Goal: Information Seeking & Learning: Learn about a topic

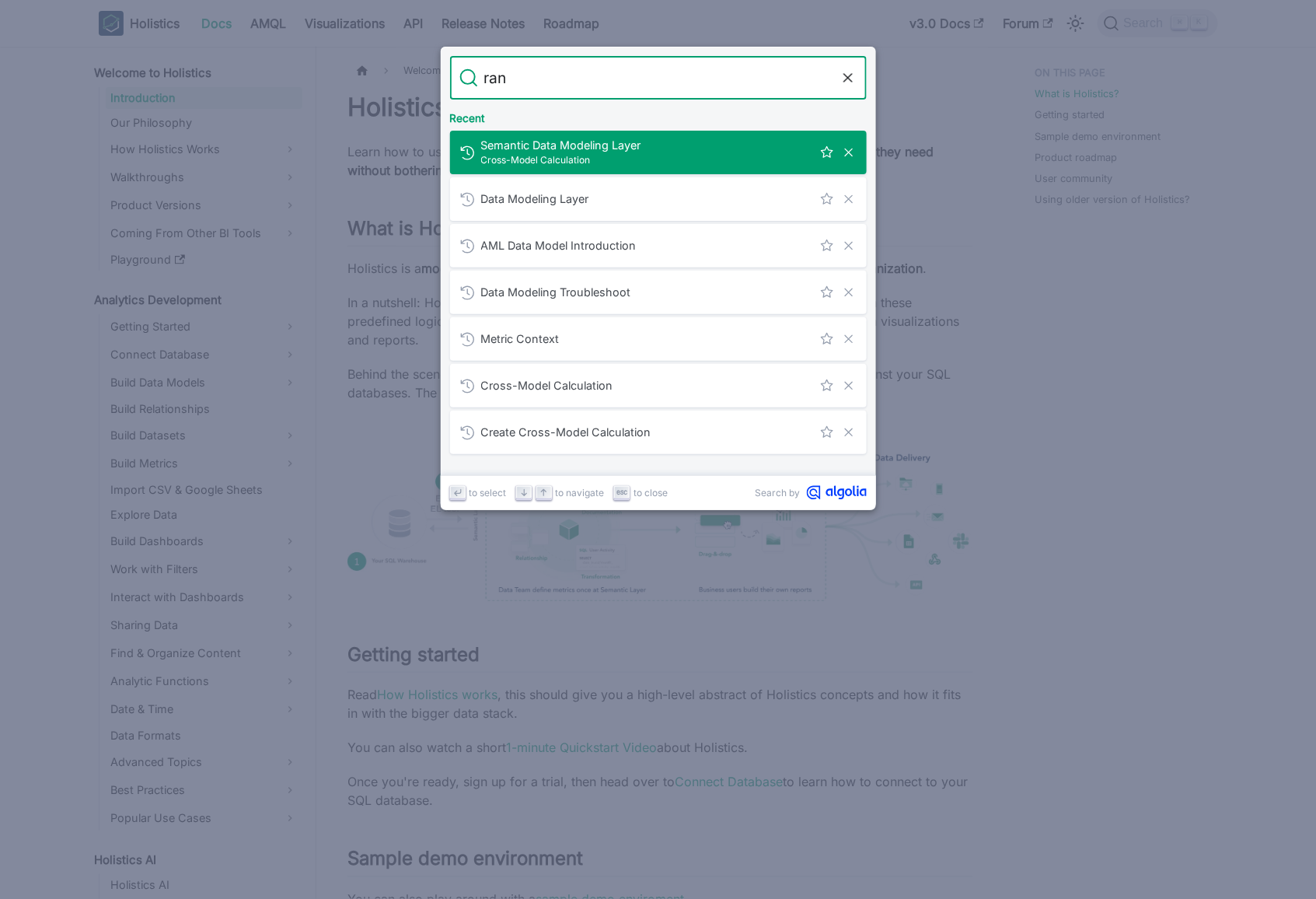
type input "rank"
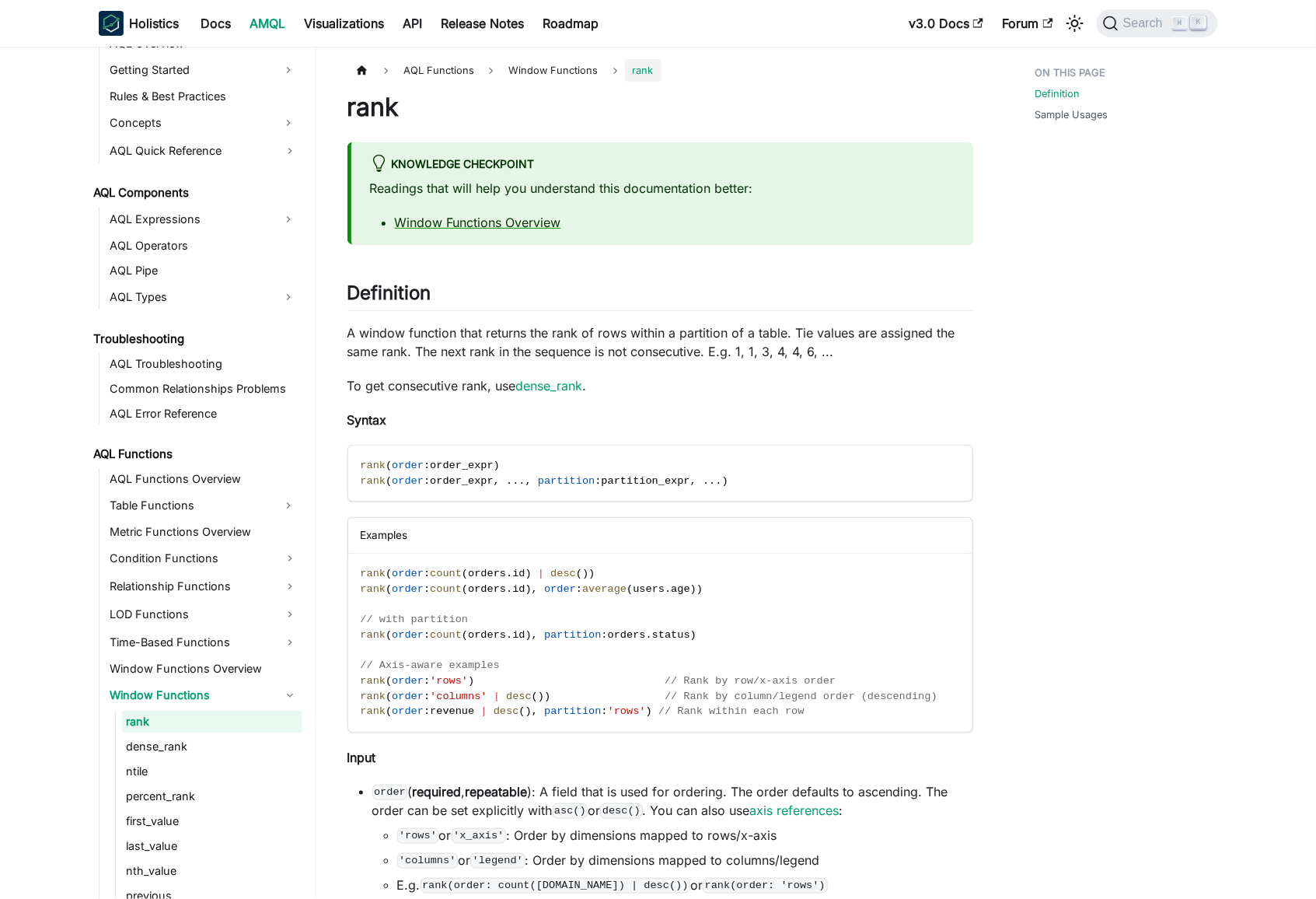
scroll to position [732, 0]
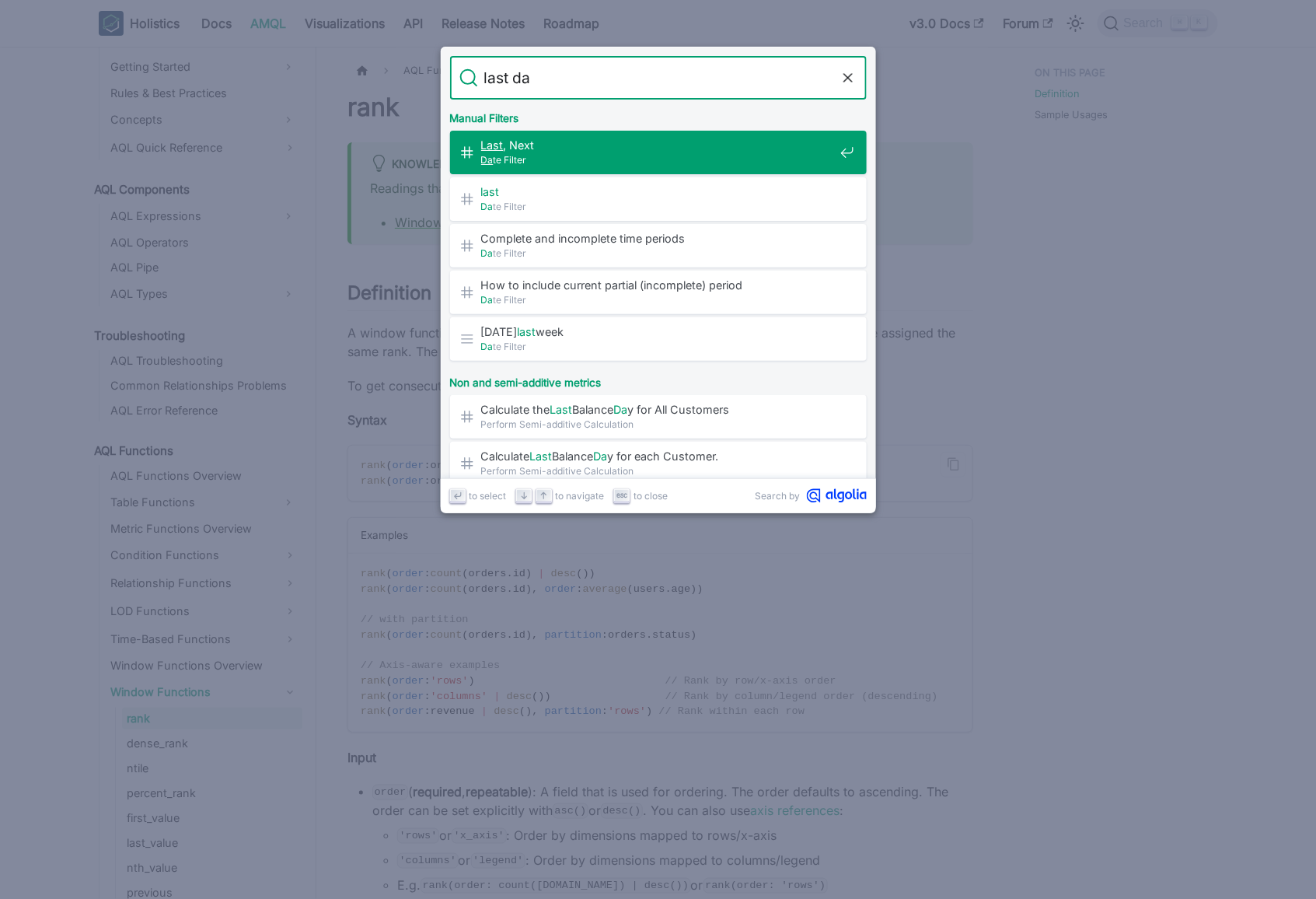
type input "last day"
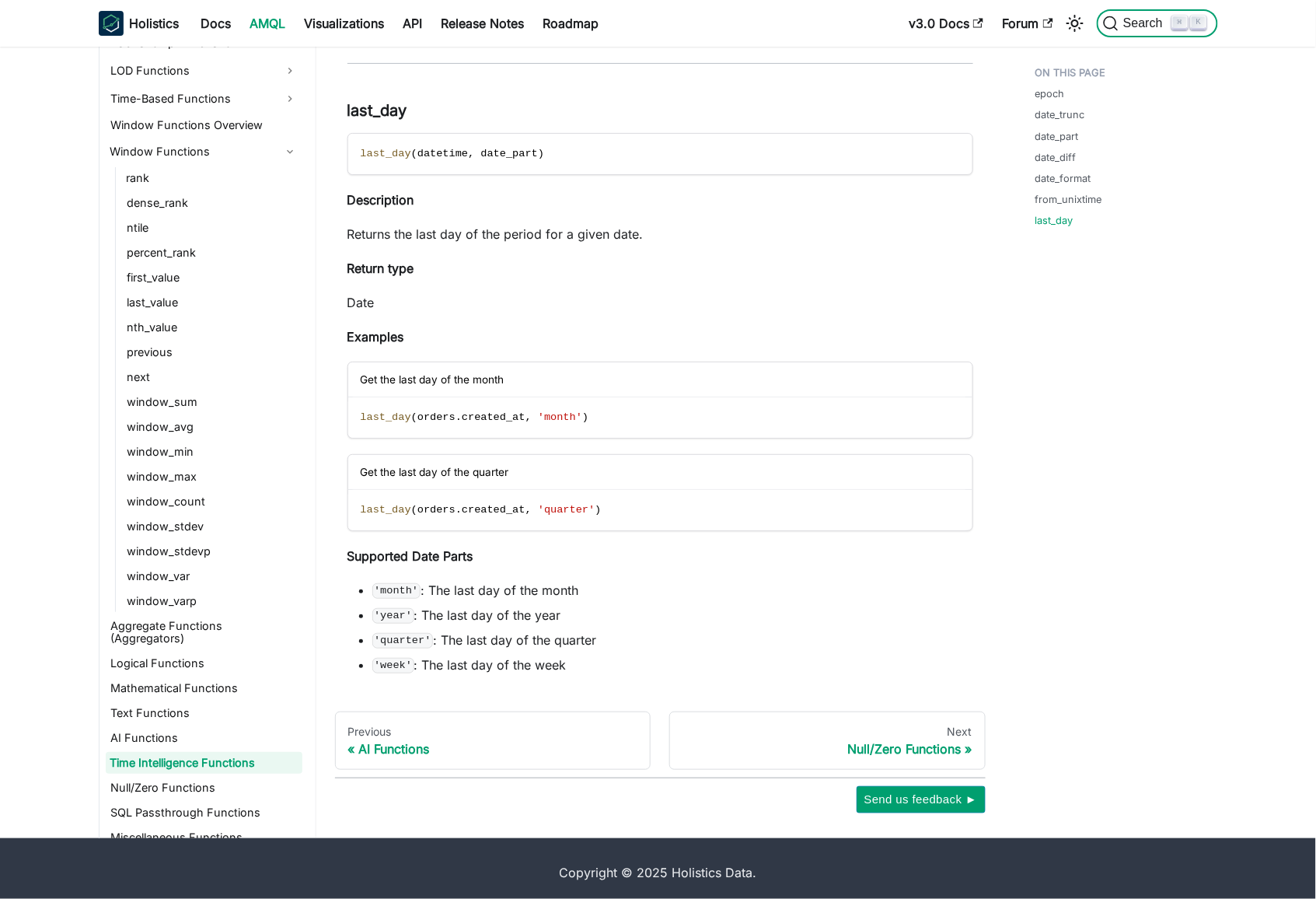
scroll to position [1214, 0]
click at [379, 411] on span "last_day" at bounding box center [386, 417] width 51 height 11
drag, startPoint x: 379, startPoint y: 411, endPoint x: 671, endPoint y: 414, distance: 292.0
click at [671, 414] on code "last_day ( orders . created_at , 'month' )" at bounding box center [659, 417] width 622 height 40
click at [477, 411] on span "created_at" at bounding box center [494, 417] width 64 height 11
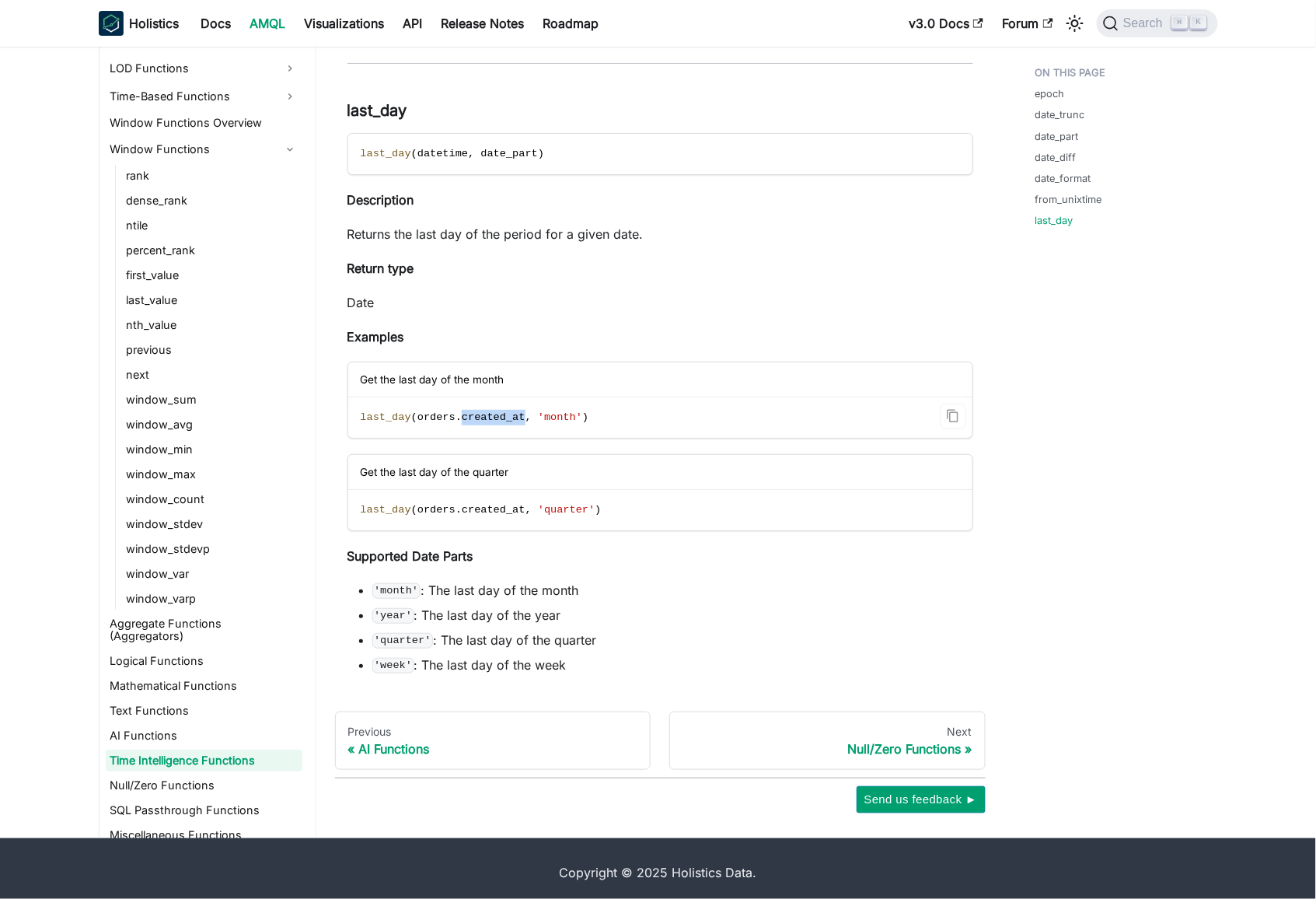
click at [477, 411] on span "created_at" at bounding box center [494, 417] width 64 height 11
click at [658, 410] on code "last_day ( orders . created_at , 'month' )" at bounding box center [659, 417] width 622 height 40
click at [374, 411] on span "last_day" at bounding box center [386, 417] width 51 height 11
drag, startPoint x: 374, startPoint y: 409, endPoint x: 640, endPoint y: 407, distance: 266.0
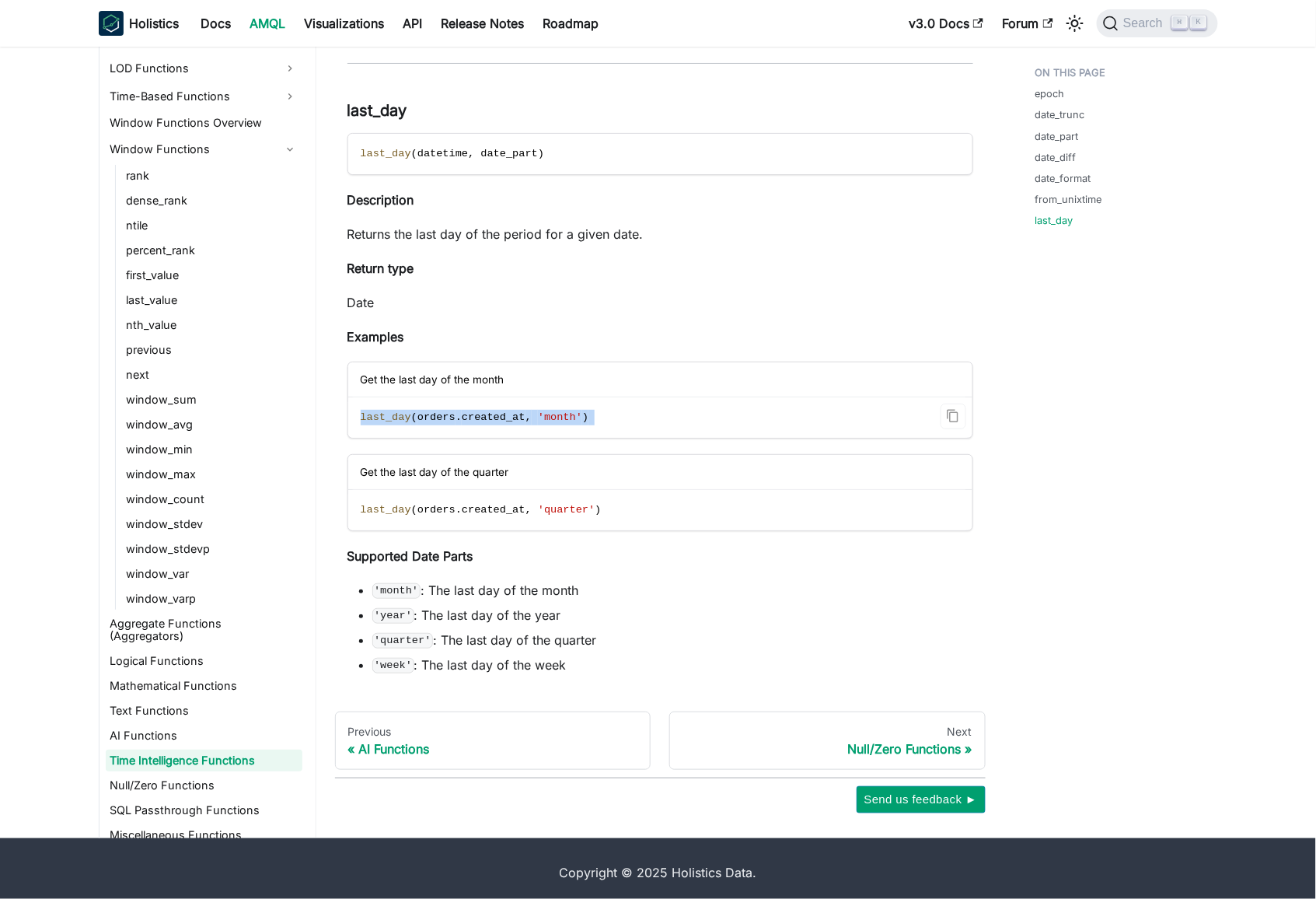
click at [640, 407] on code "last_day ( orders . created_at , 'month' )" at bounding box center [659, 417] width 622 height 40
click at [685, 425] on code "last_day ( orders . created_at , 'month' )" at bounding box center [659, 417] width 622 height 40
click at [508, 419] on code "last_day ( orders . created_at , 'month' )" at bounding box center [659, 417] width 622 height 40
click at [485, 411] on span "created_at" at bounding box center [494, 417] width 64 height 11
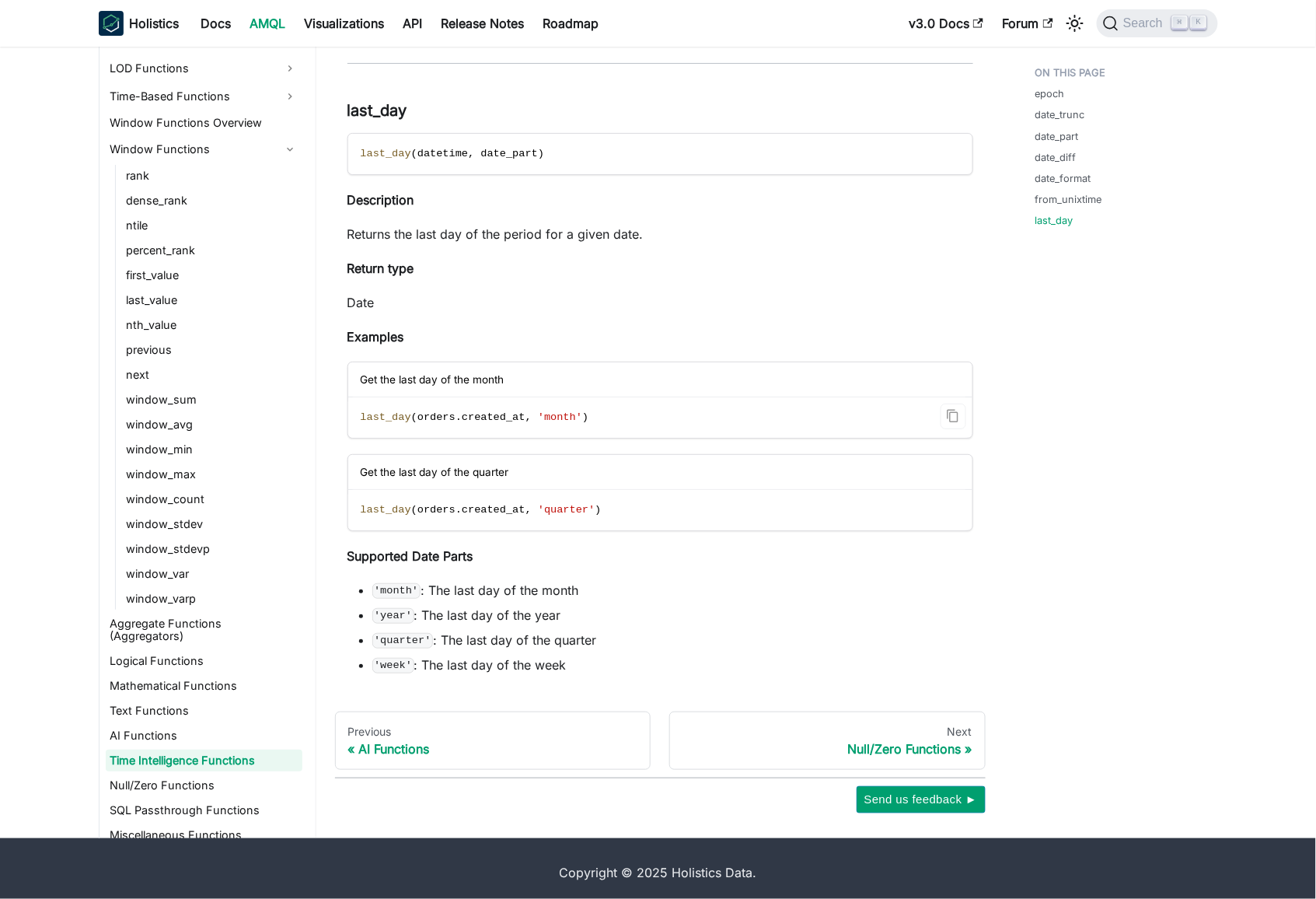
click at [556, 413] on span "'month'" at bounding box center [560, 417] width 44 height 11
click at [556, 411] on span "'month'" at bounding box center [560, 417] width 44 height 11
click at [600, 422] on code "last_day ( orders . created_at , 'month' )" at bounding box center [659, 417] width 622 height 40
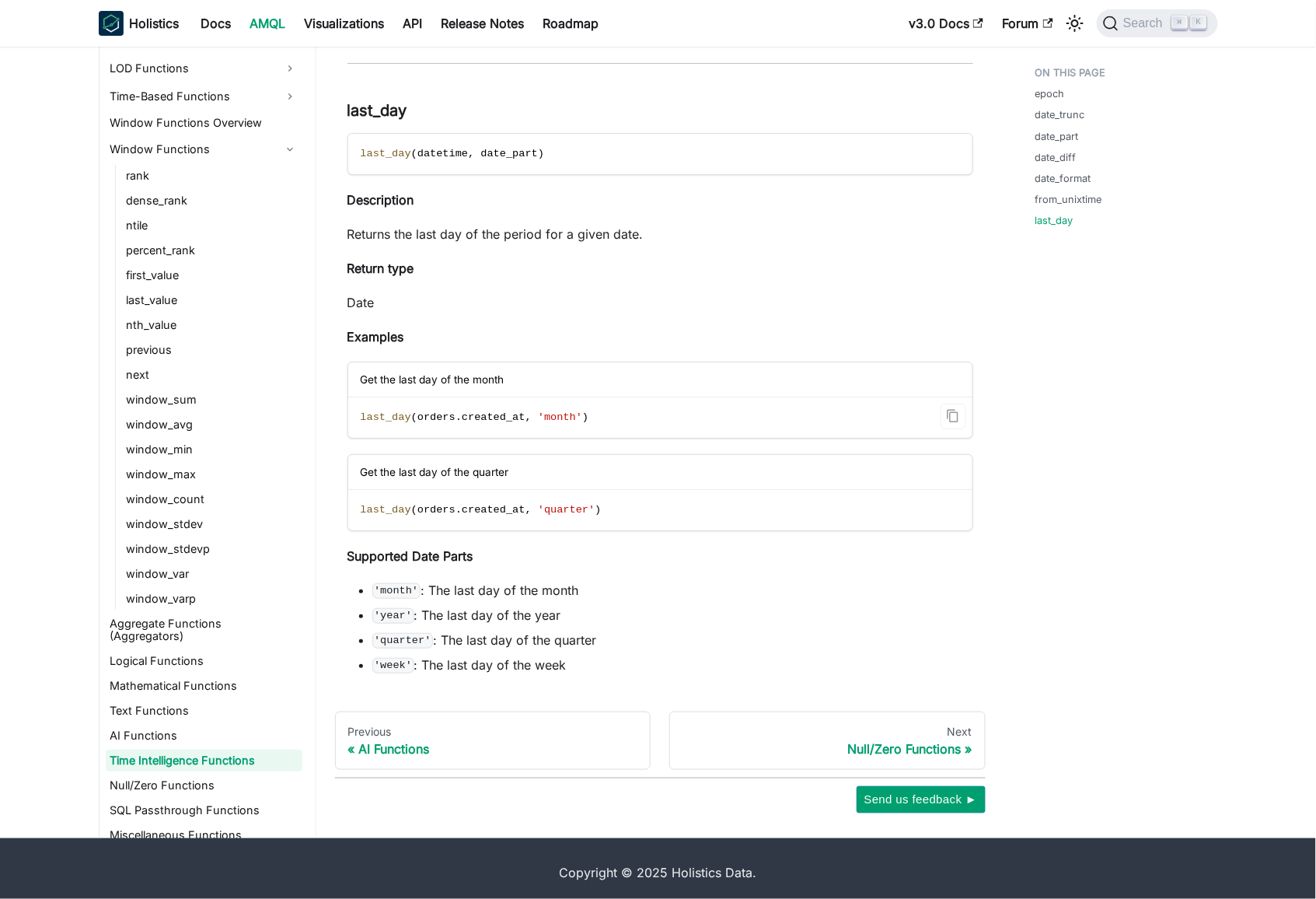
click at [493, 411] on span "created_at" at bounding box center [494, 417] width 64 height 11
drag, startPoint x: 493, startPoint y: 405, endPoint x: 442, endPoint y: 405, distance: 51.0
click at [442, 411] on span "last_day ( orders . created_at , 'month' )" at bounding box center [474, 417] width 228 height 11
click at [559, 411] on span "'month'" at bounding box center [560, 417] width 44 height 11
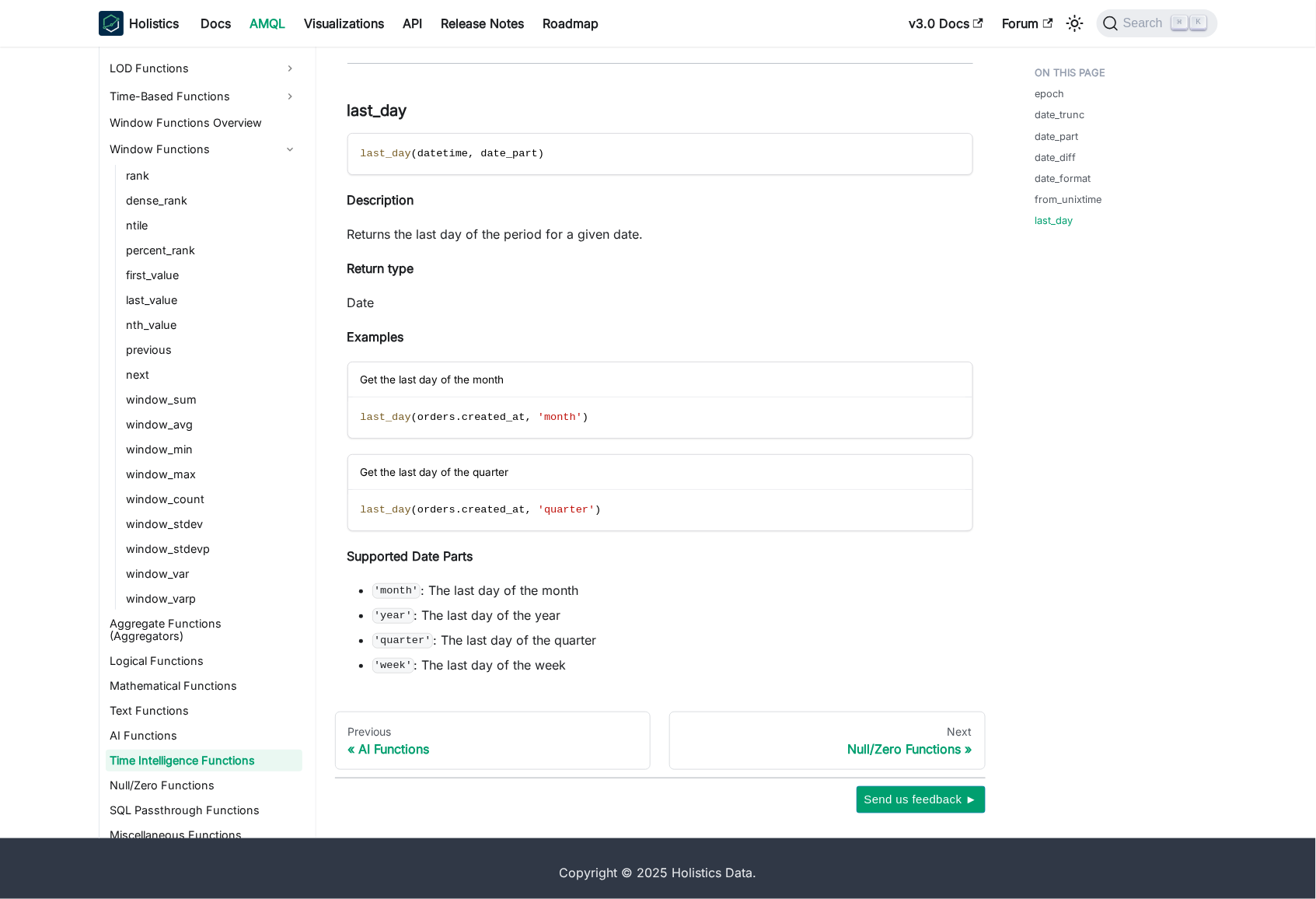
click at [714, 293] on p "Date" at bounding box center [660, 302] width 626 height 19
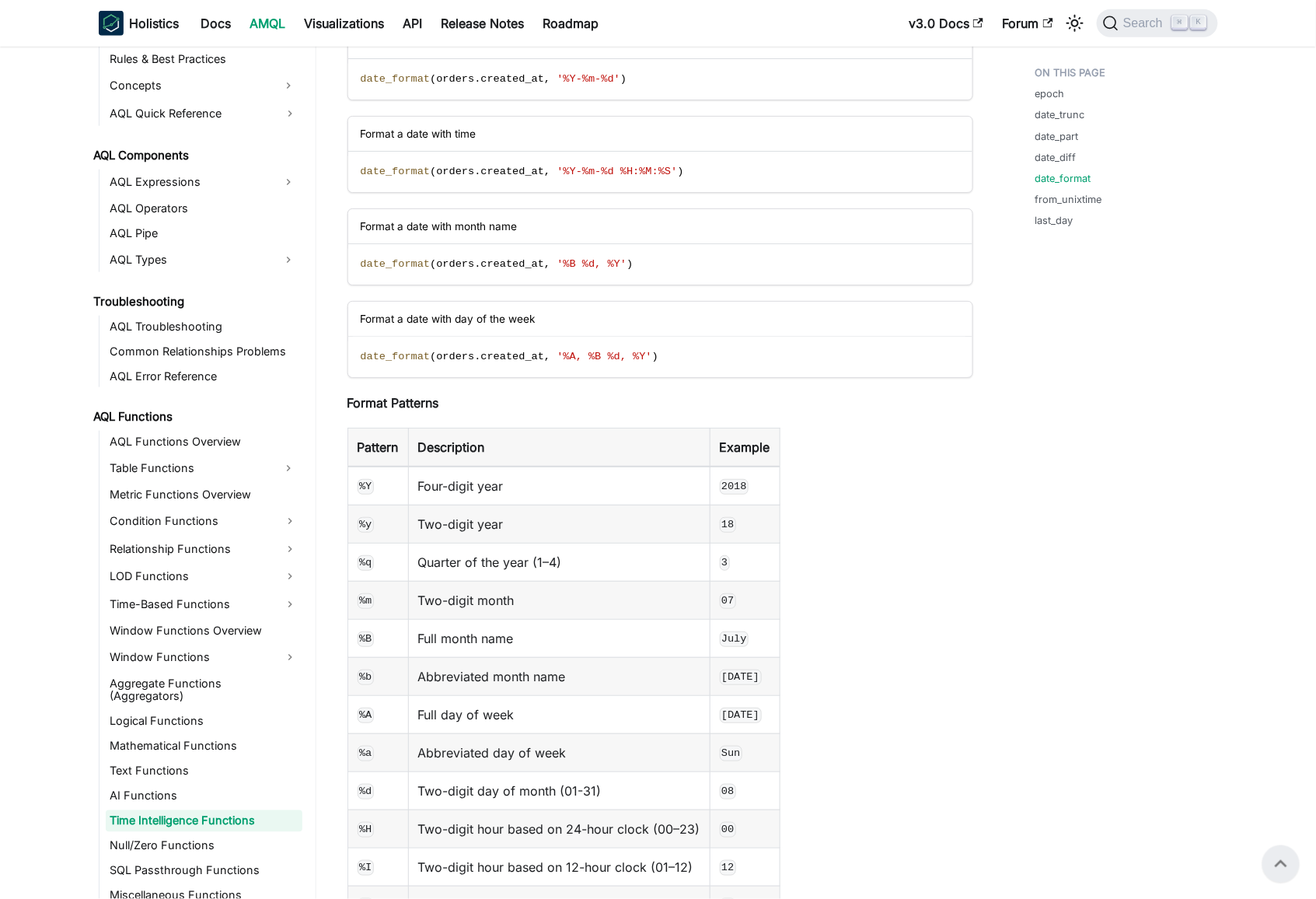
scroll to position [4606, 0]
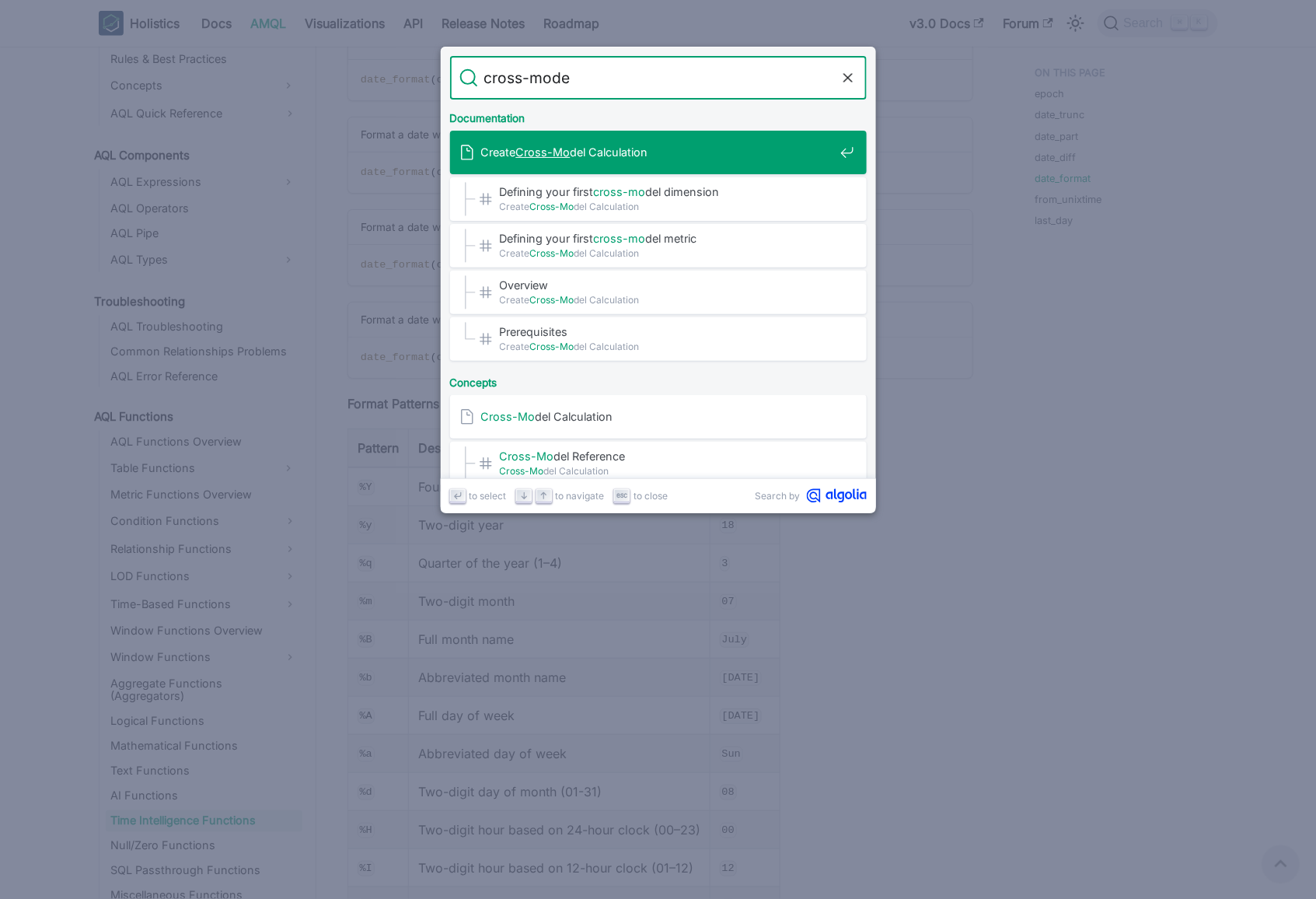
type input "cross-model"
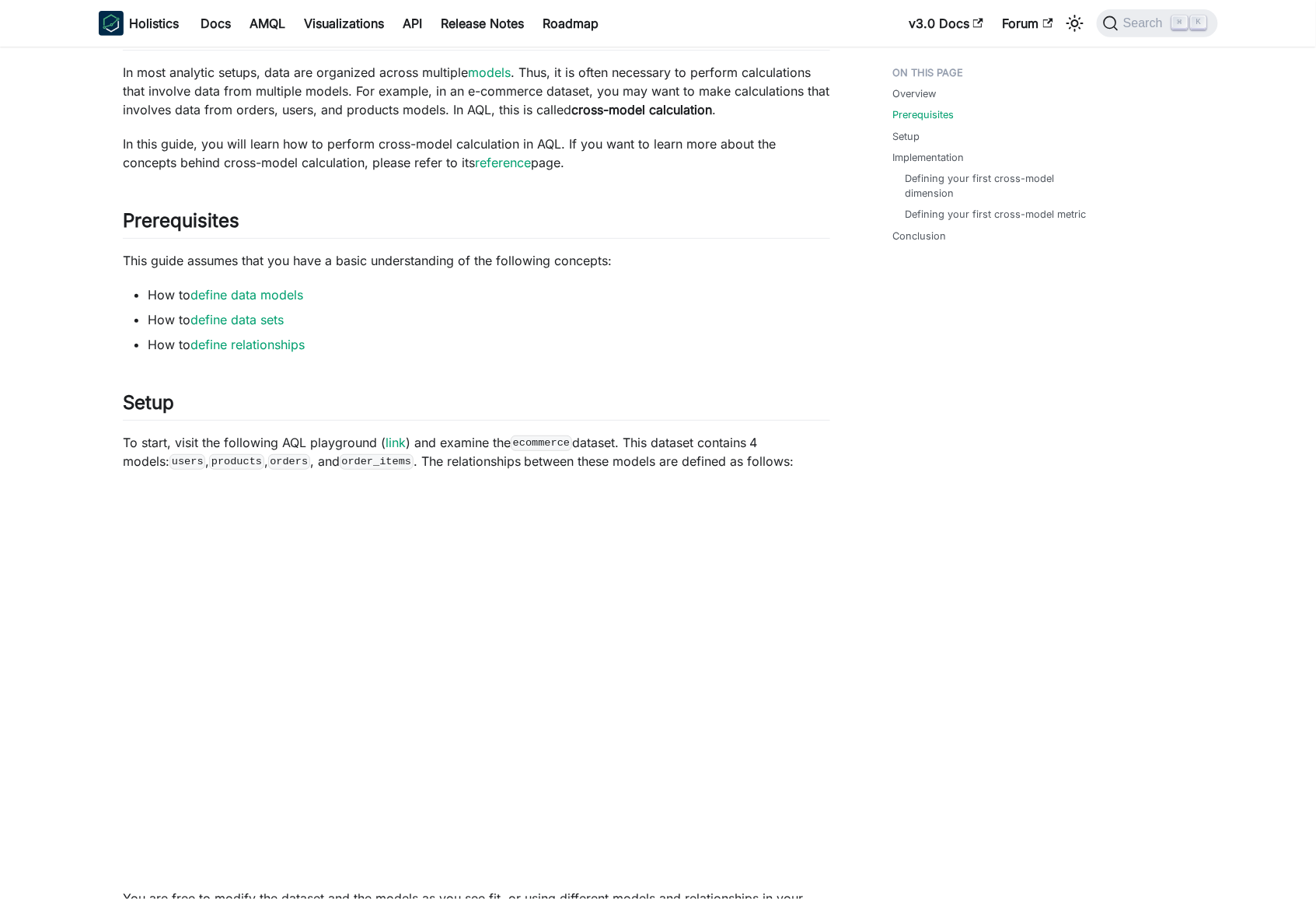
scroll to position [230, 0]
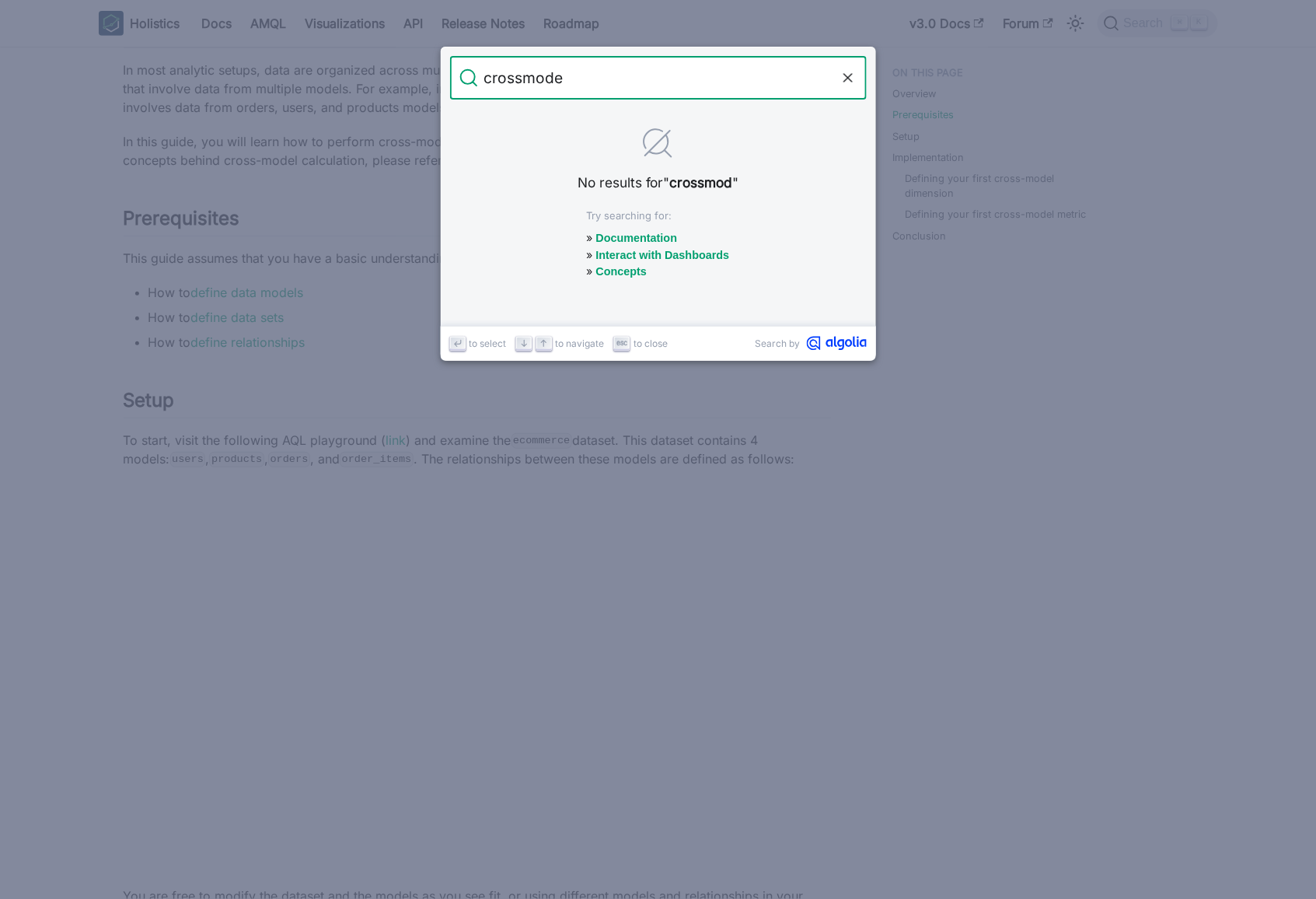
type input "crossmodel"
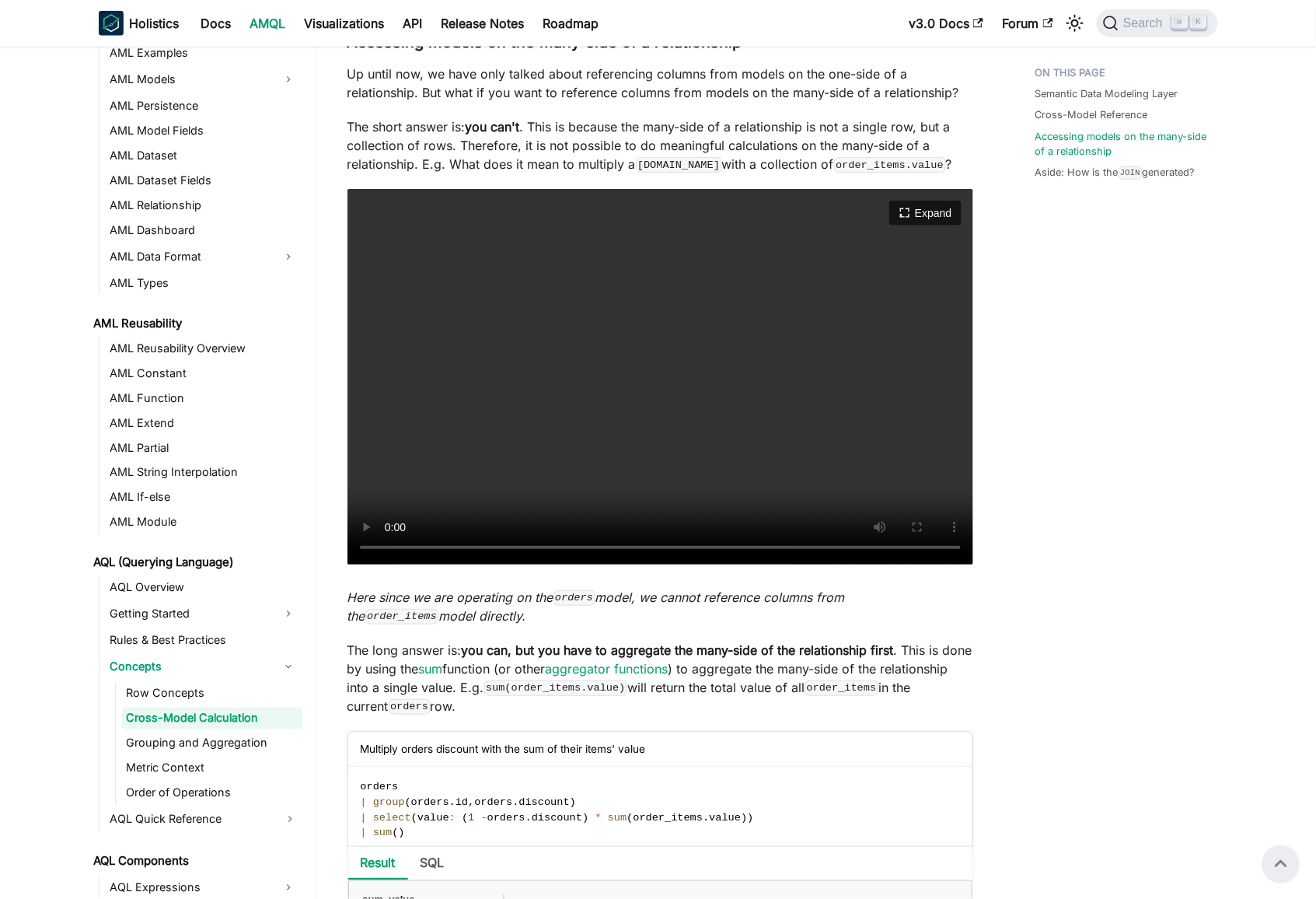
scroll to position [2617, 0]
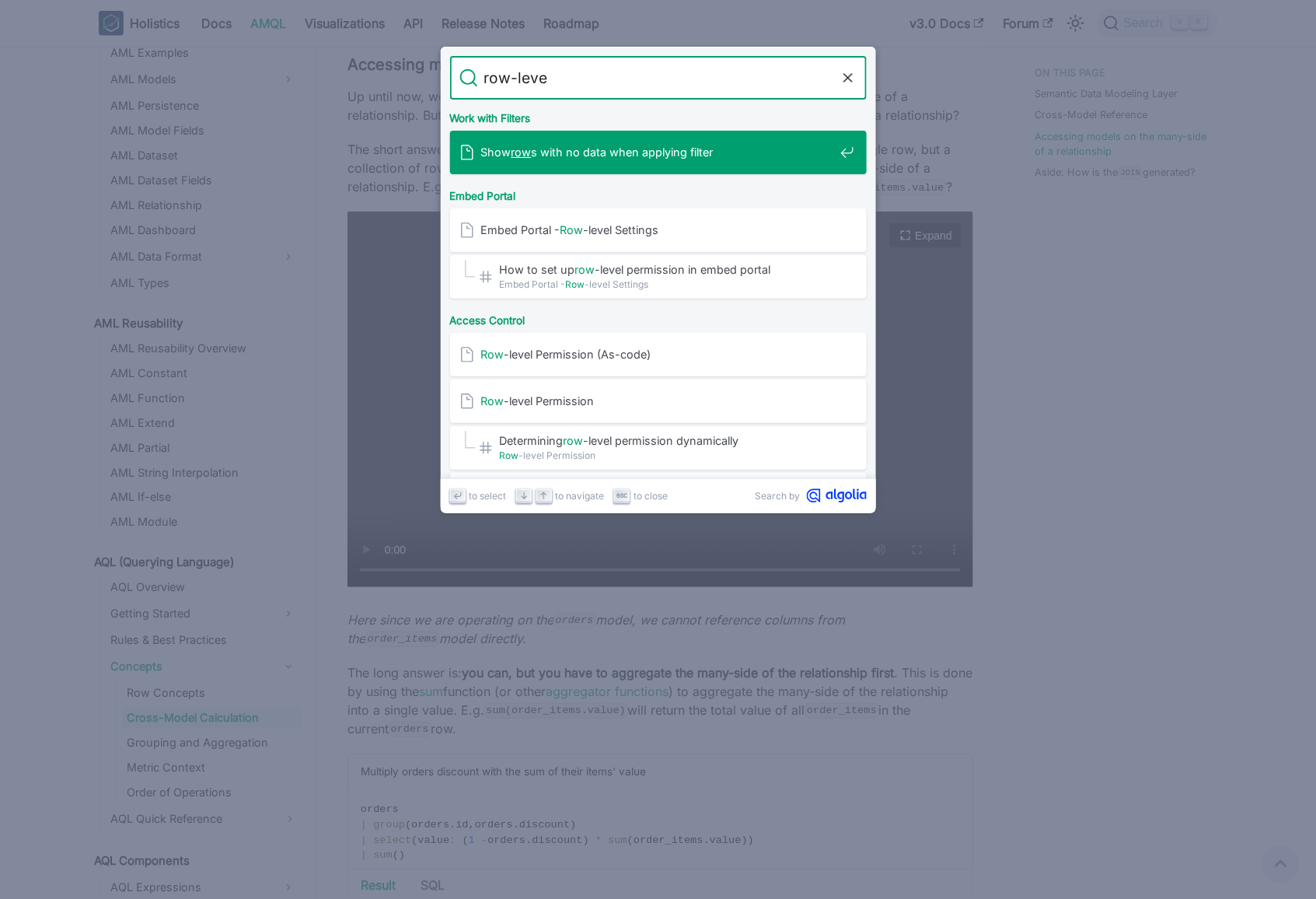
type input "row-level"
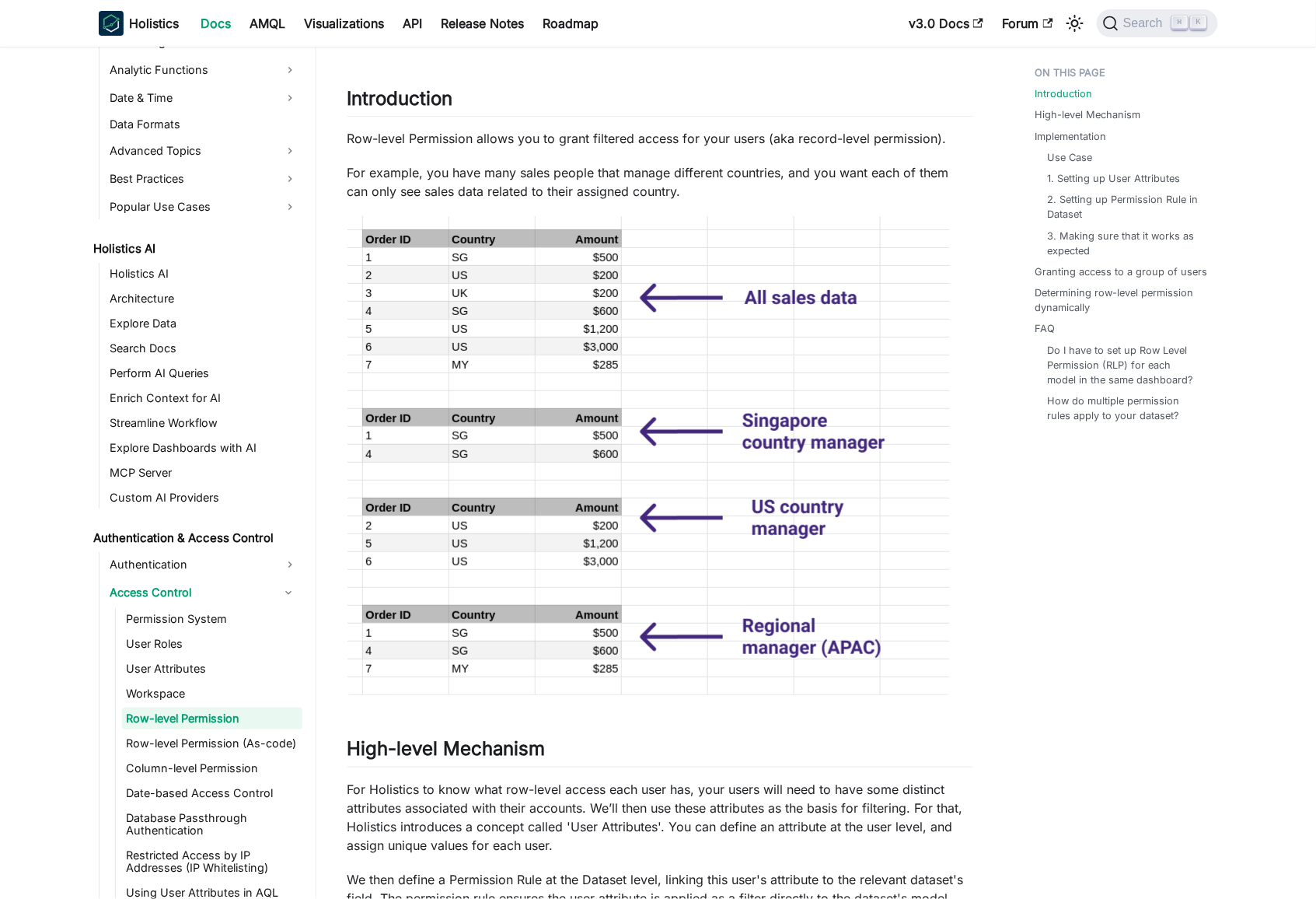
scroll to position [63, 0]
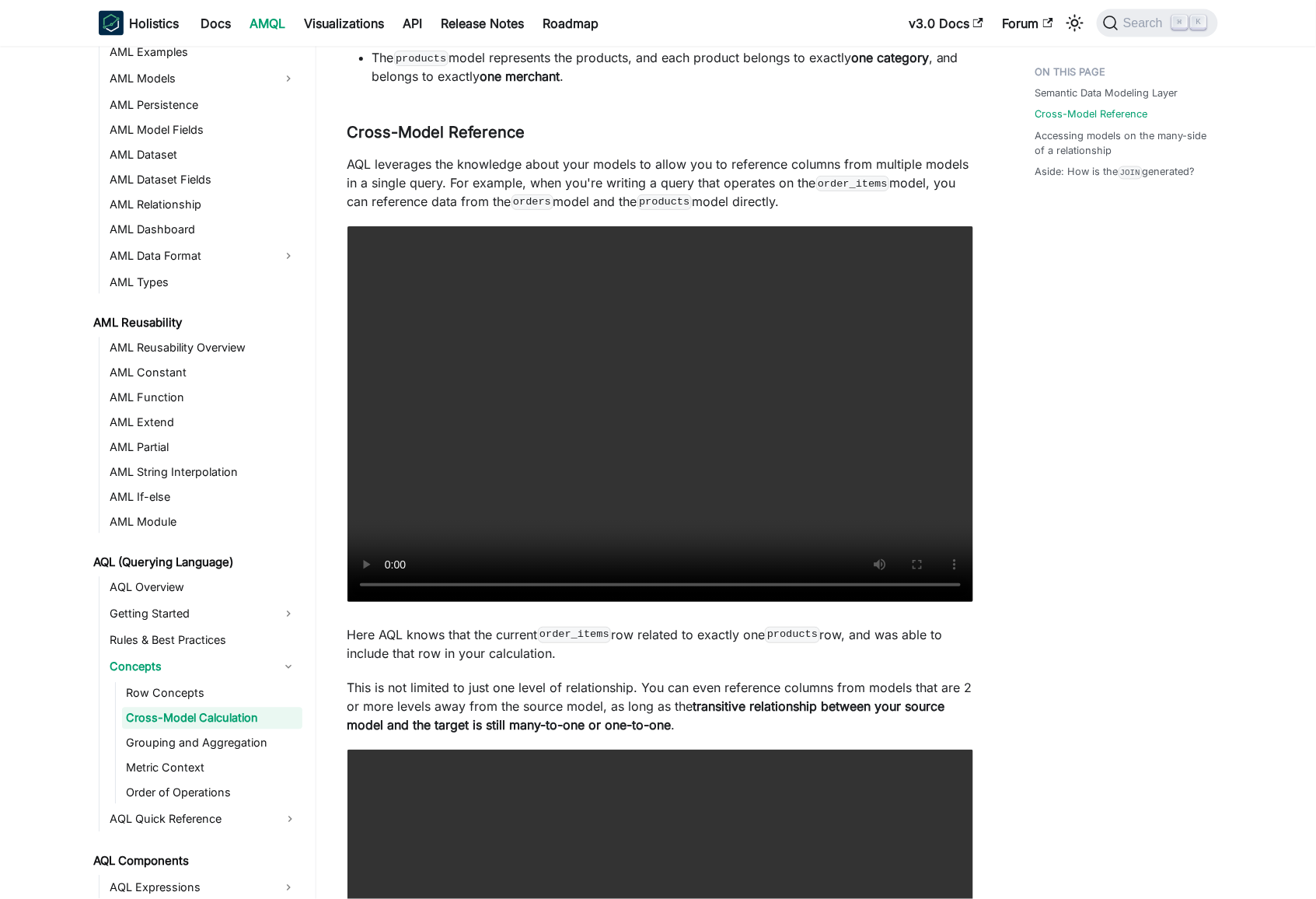
scroll to position [996, 0]
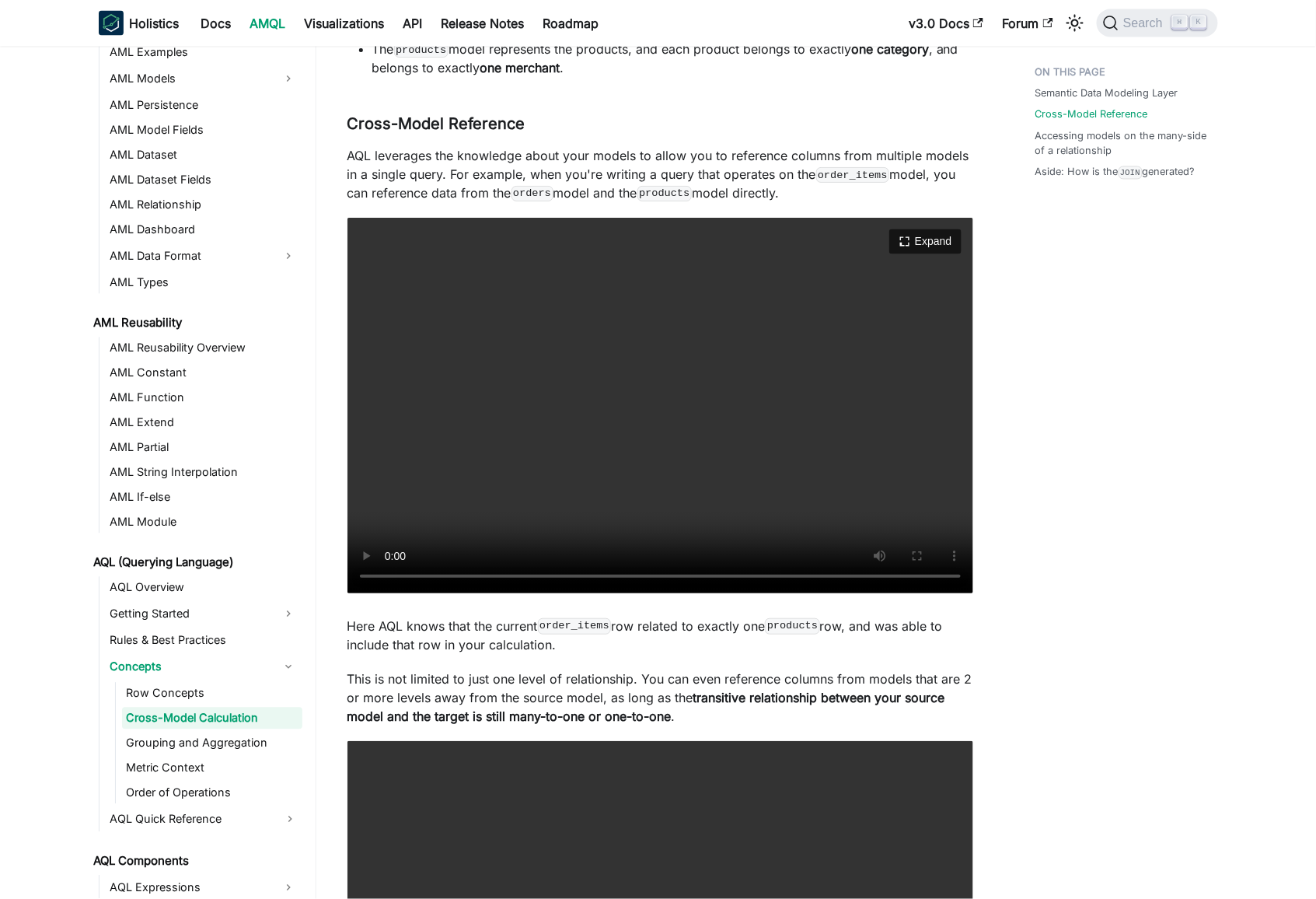
click at [502, 510] on video "Your browser does not support embedding video, but you can download it ." at bounding box center [660, 405] width 626 height 375
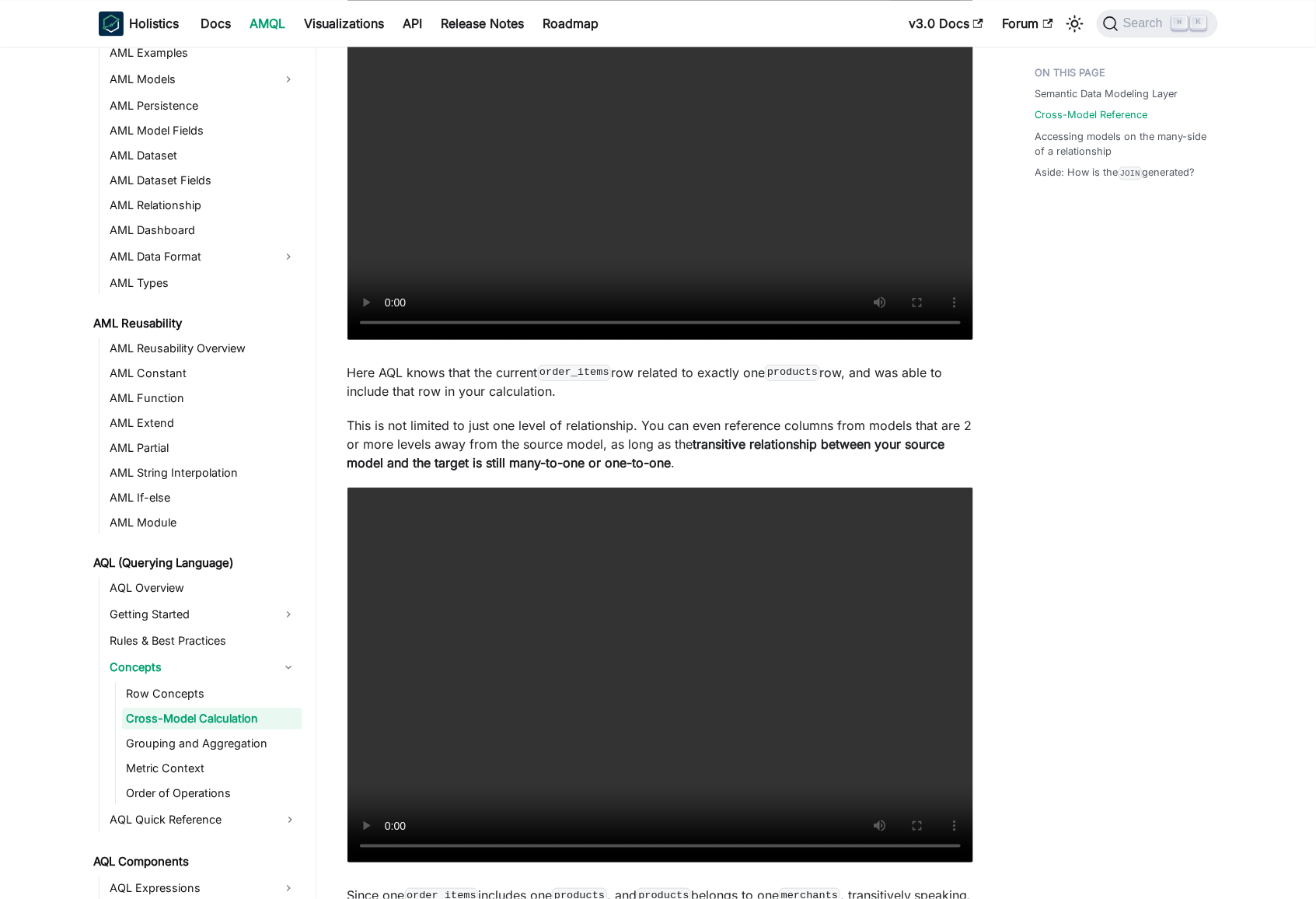
scroll to position [1301, 0]
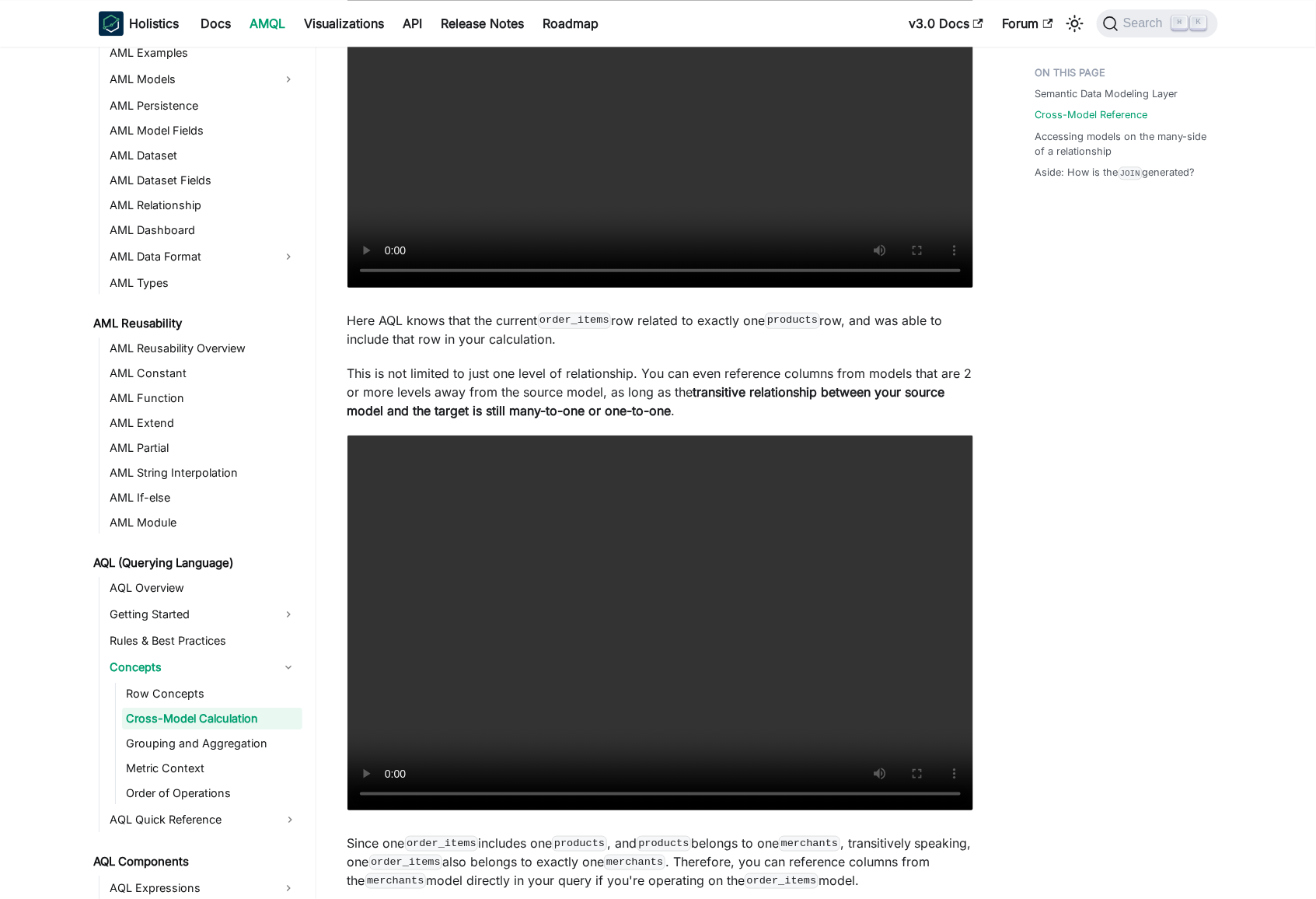
click at [357, 318] on p "Here AQL knows that the current order_items row related to exactly one products…" at bounding box center [660, 330] width 626 height 38
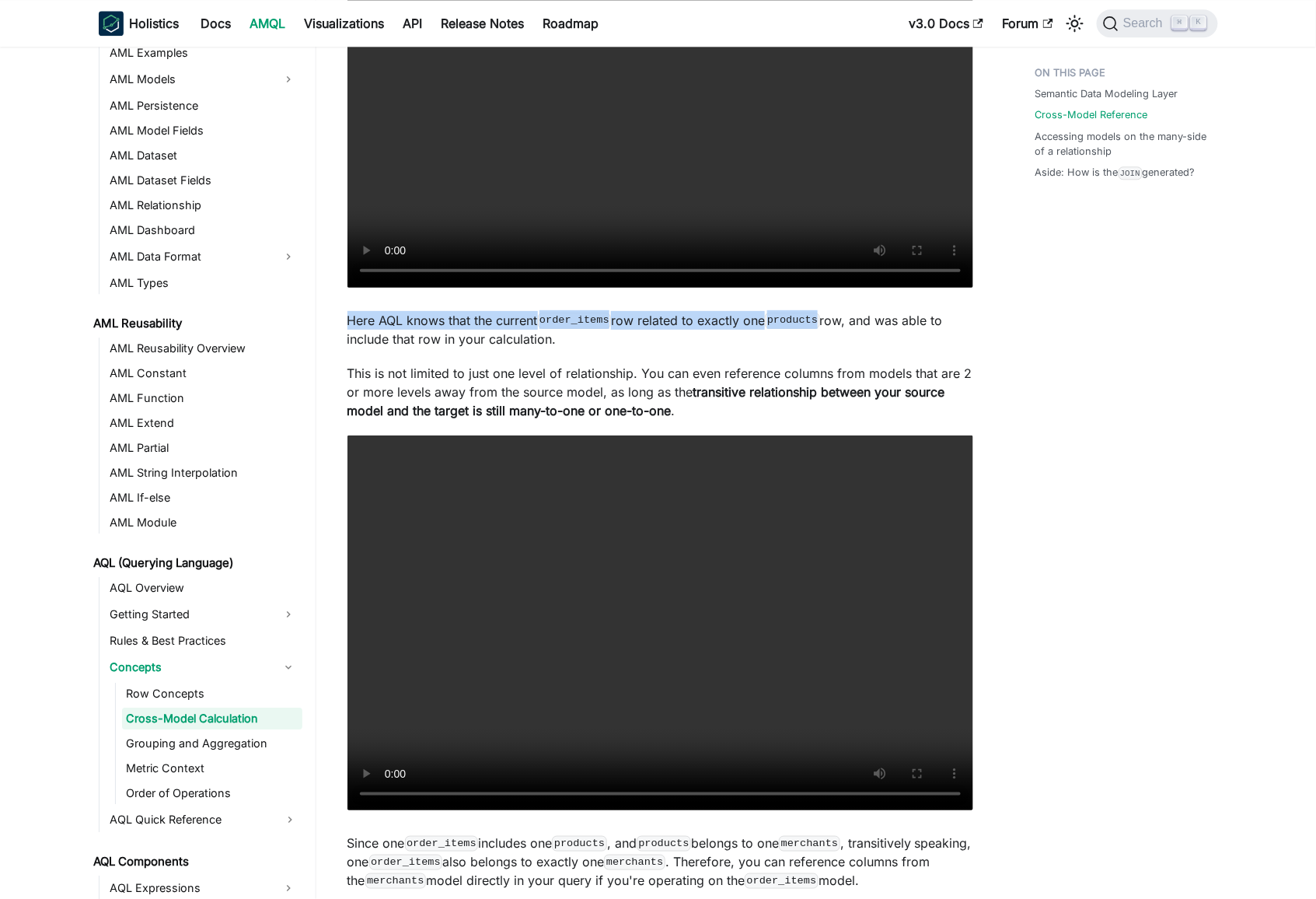
drag, startPoint x: 357, startPoint y: 318, endPoint x: 783, endPoint y: 326, distance: 426.1
click at [783, 326] on p "Here AQL knows that the current order_items row related to exactly one products…" at bounding box center [660, 330] width 626 height 38
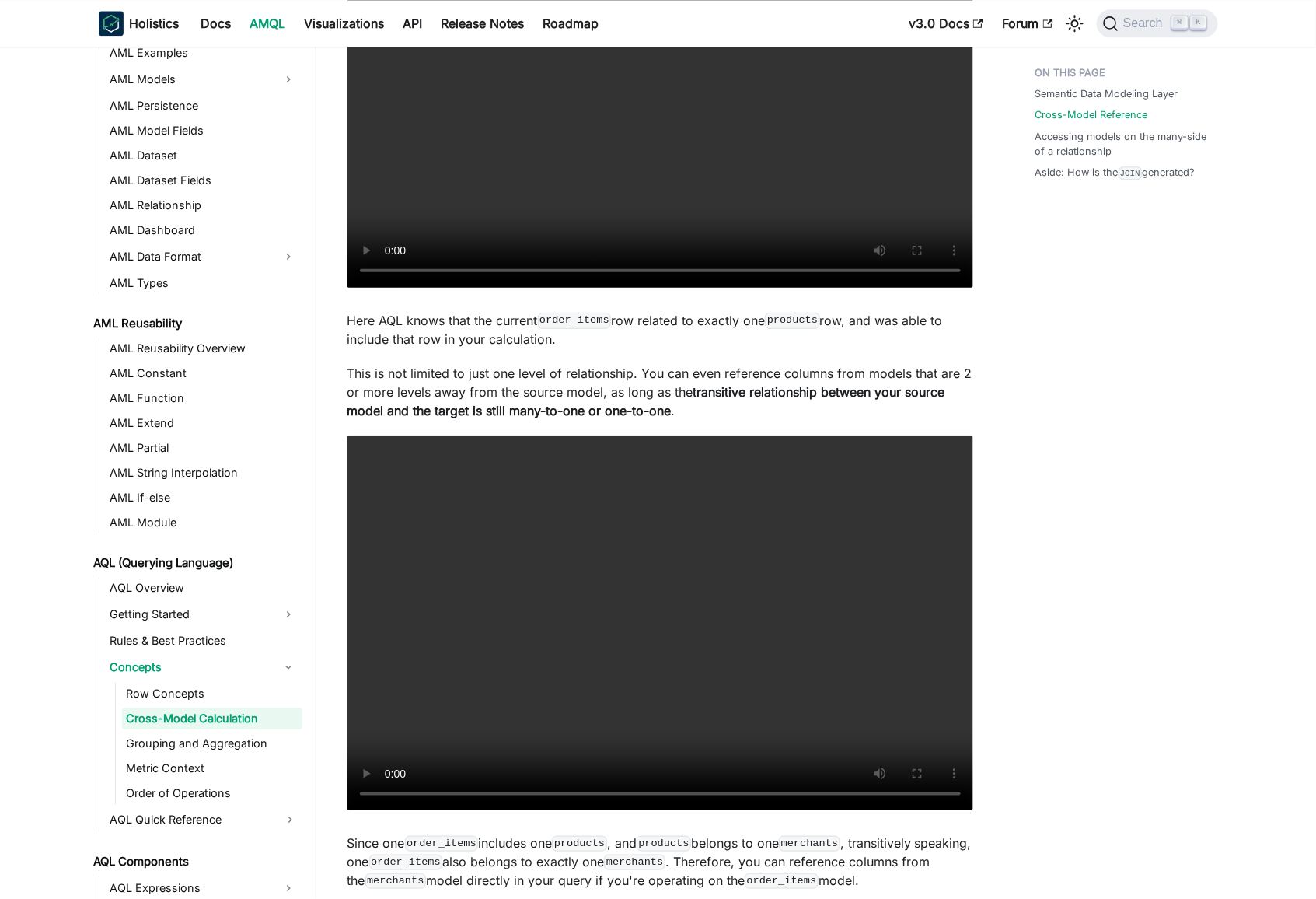
click at [883, 322] on p "Here AQL knows that the current order_items row related to exactly one products…" at bounding box center [660, 330] width 626 height 38
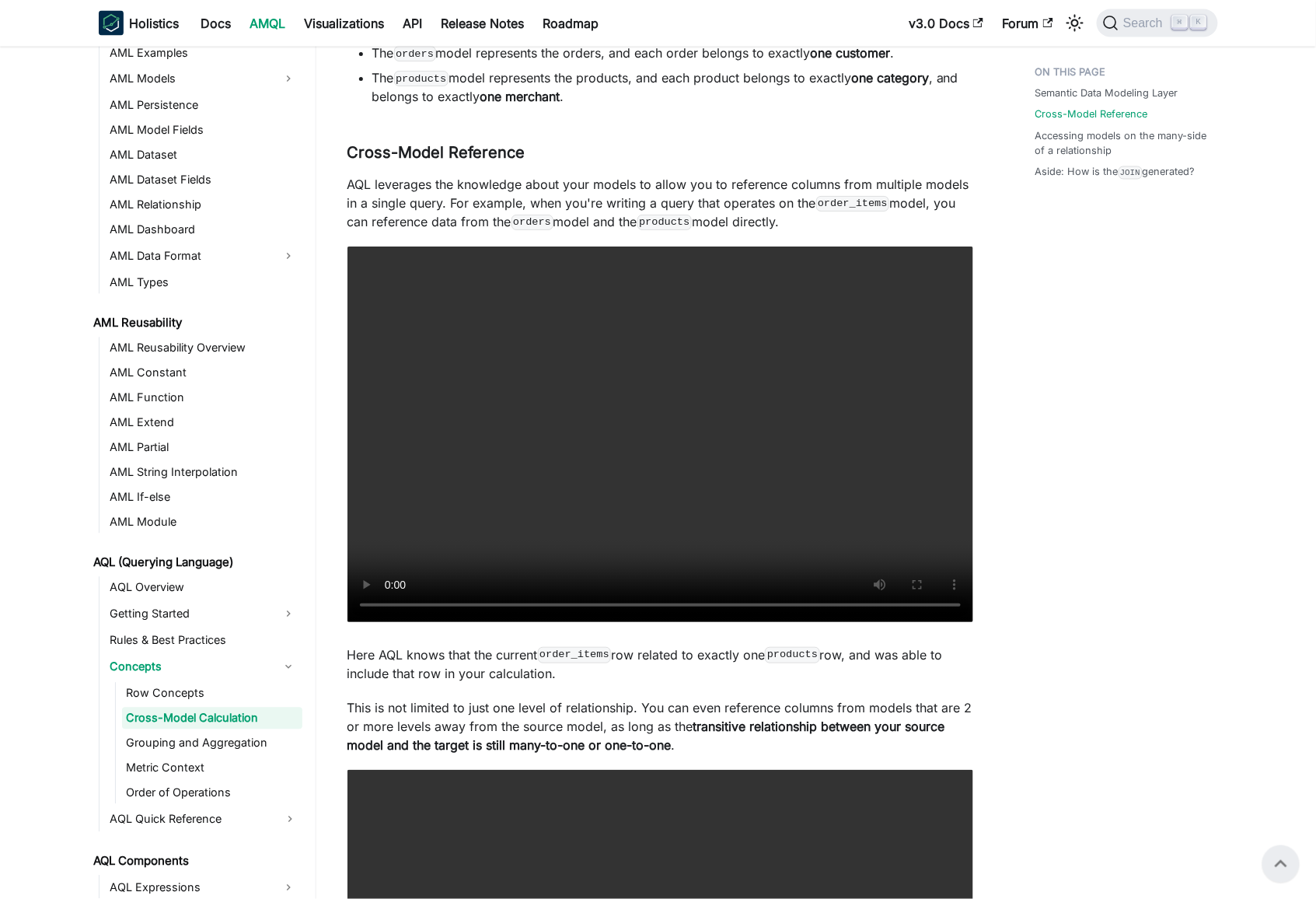
scroll to position [955, 0]
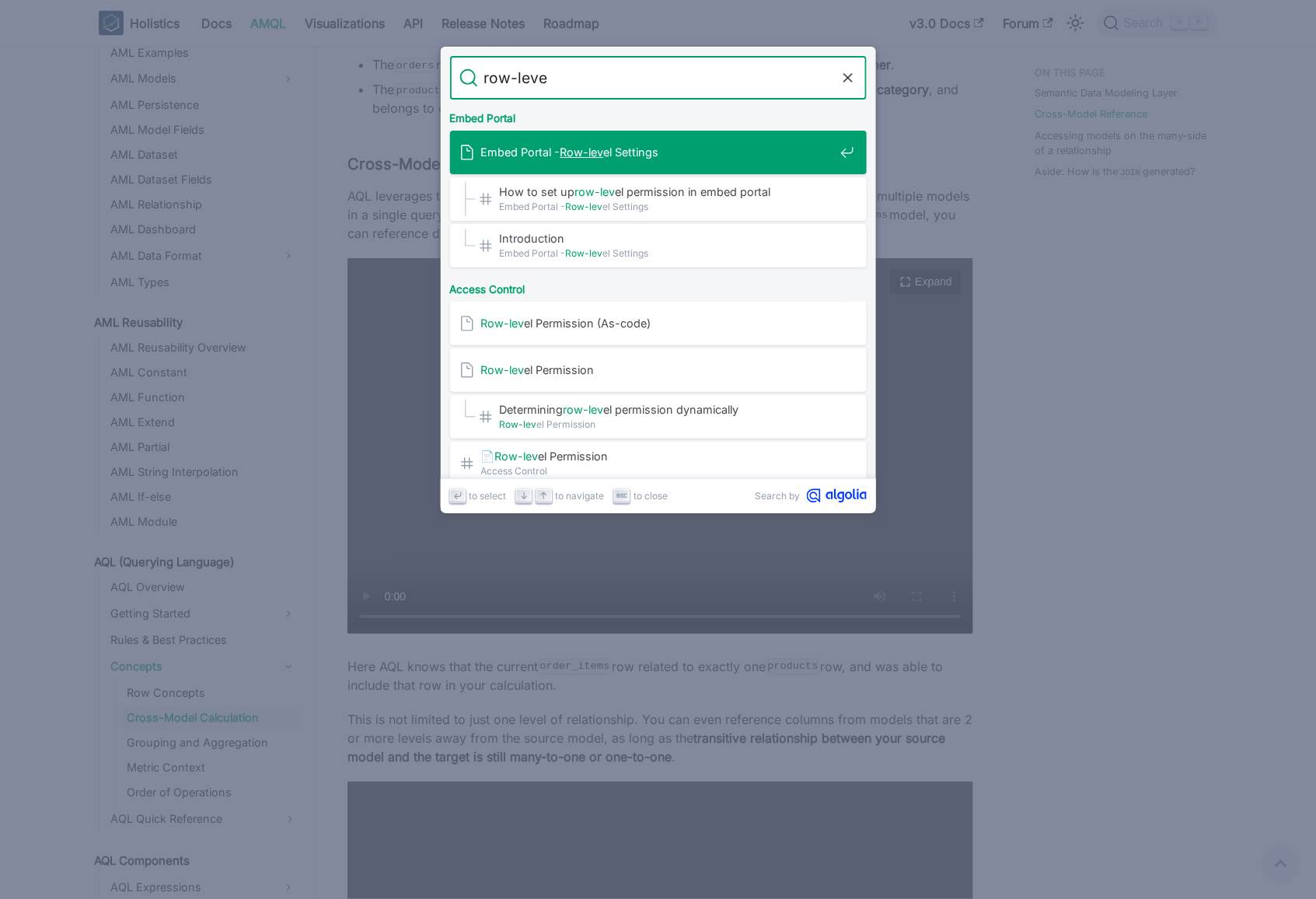
type input "row-level"
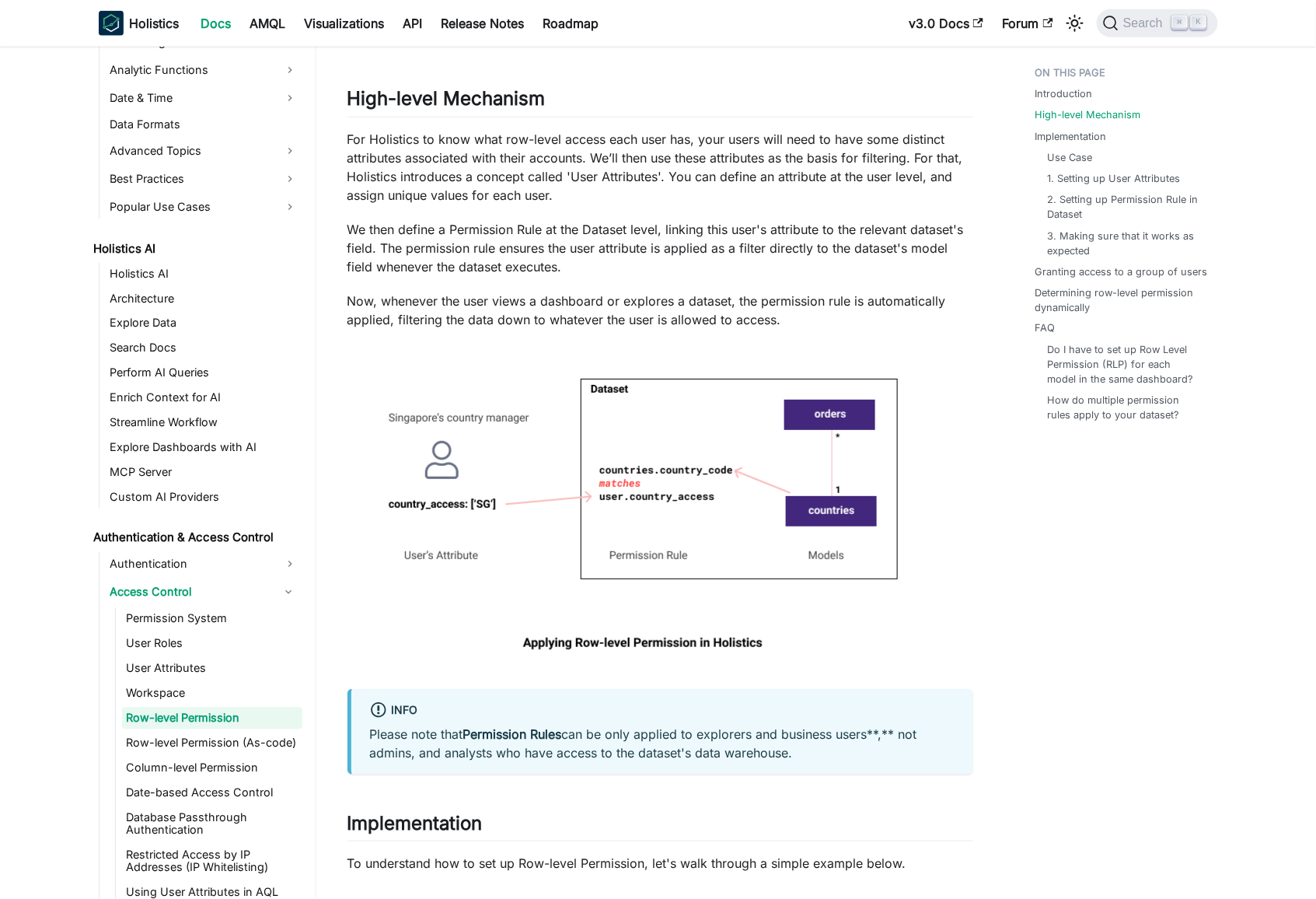
scroll to position [757, 0]
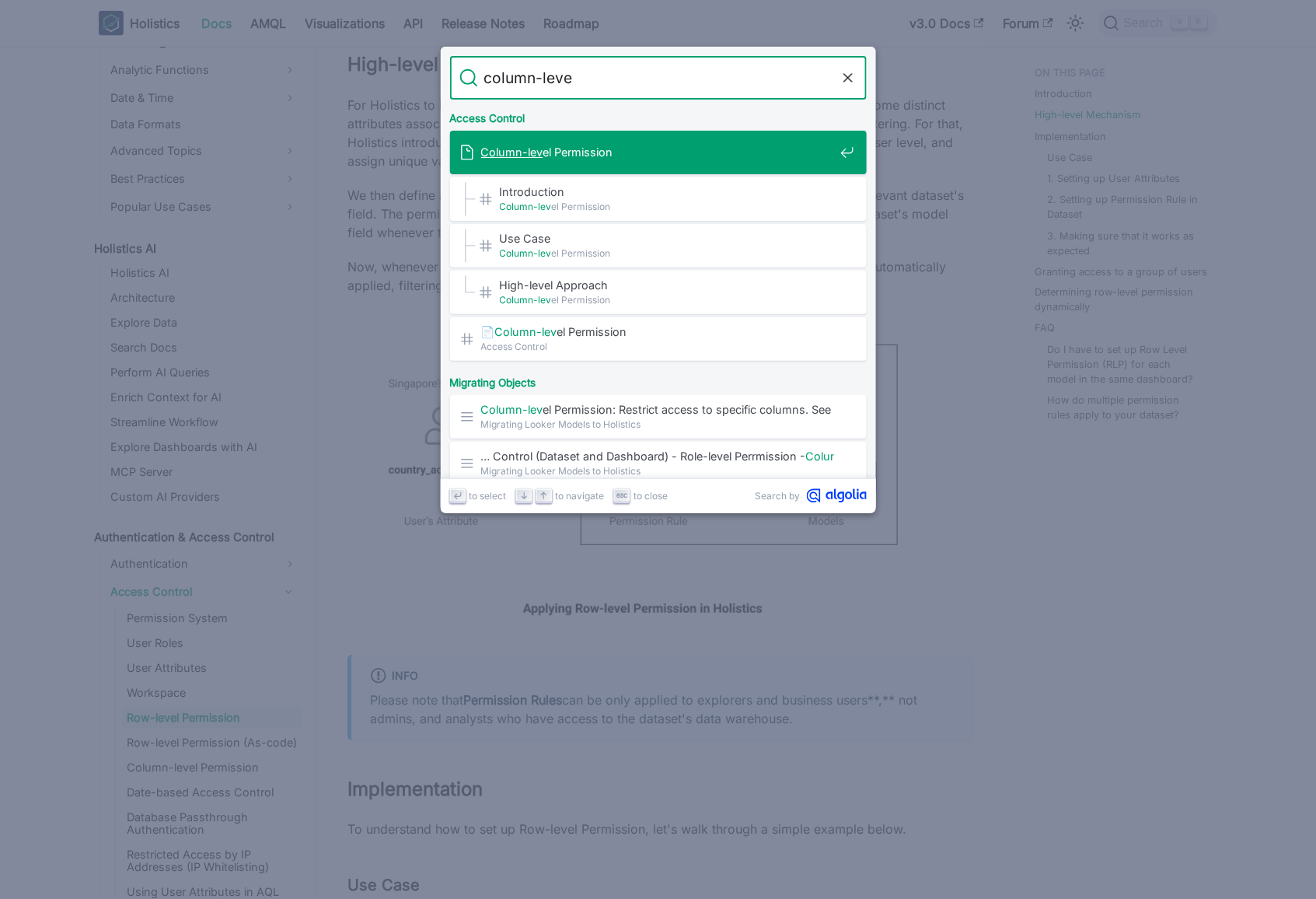
type input "column-level"
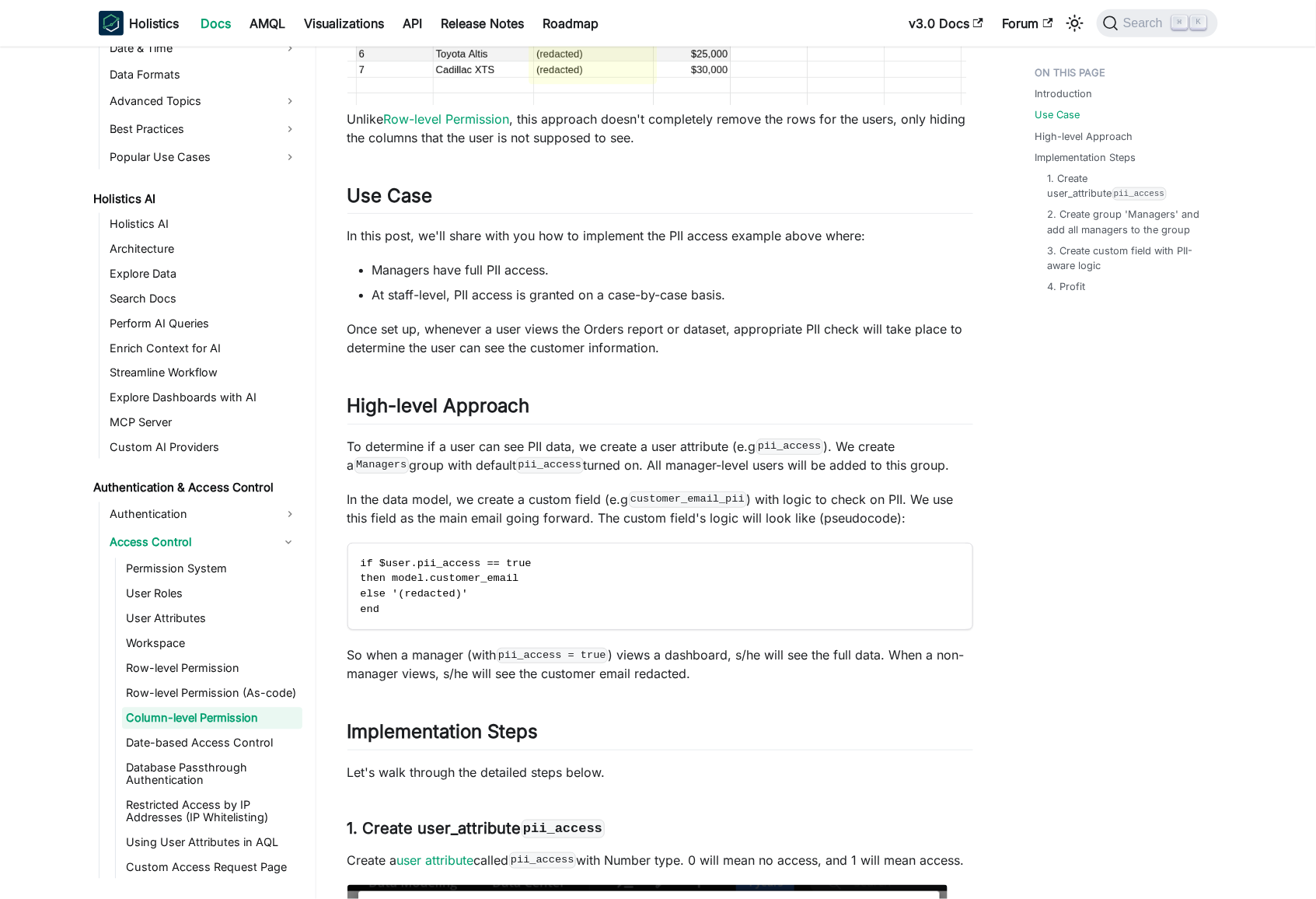
scroll to position [672, 0]
